Goal: Transaction & Acquisition: Purchase product/service

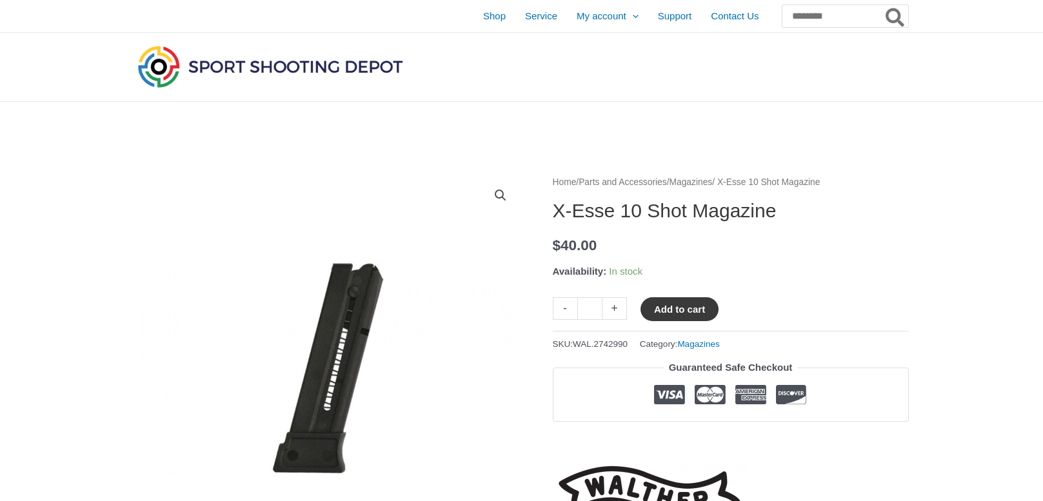
click at [692, 306] on button "Add to cart" at bounding box center [679, 309] width 78 height 24
click at [614, 308] on link "+" at bounding box center [614, 308] width 25 height 23
type input "*"
click at [682, 309] on button "Add to cart" at bounding box center [686, 309] width 93 height 24
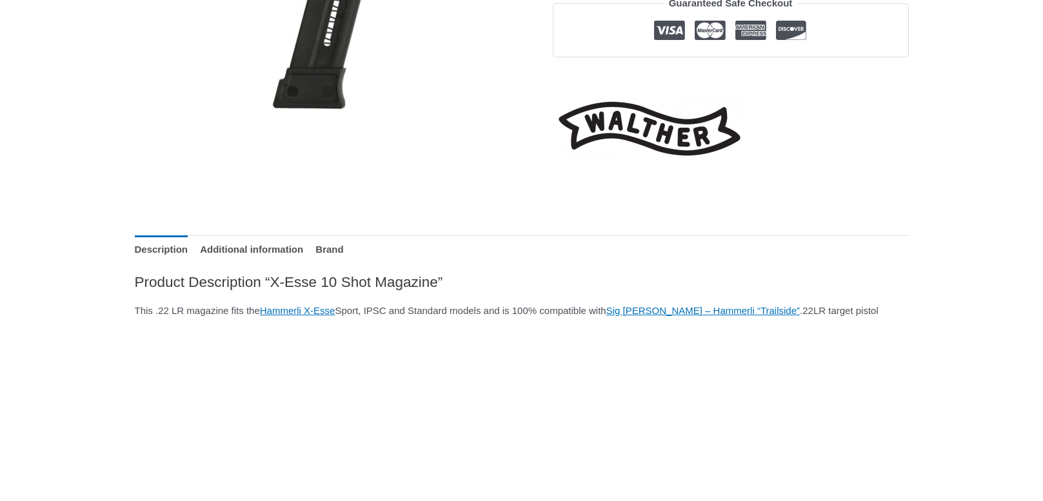
scroll to position [366, 0]
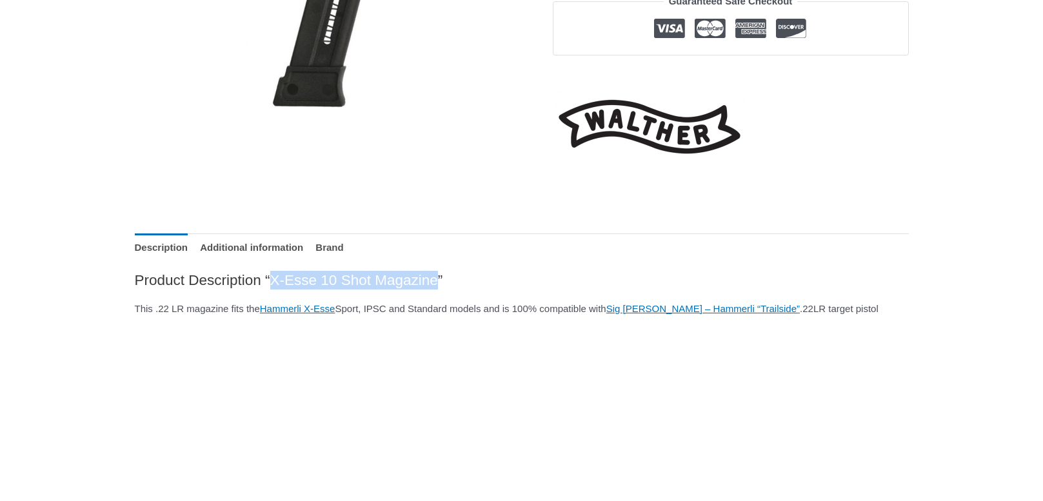
drag, startPoint x: 291, startPoint y: 275, endPoint x: 470, endPoint y: 285, distance: 178.9
click at [470, 285] on h2 "Product Description “X-Esse 10 Shot Magazine”" at bounding box center [522, 280] width 774 height 19
copy h2 "X-Esse 10 Shot Magazine"
